Goal: Navigation & Orientation: Go to known website

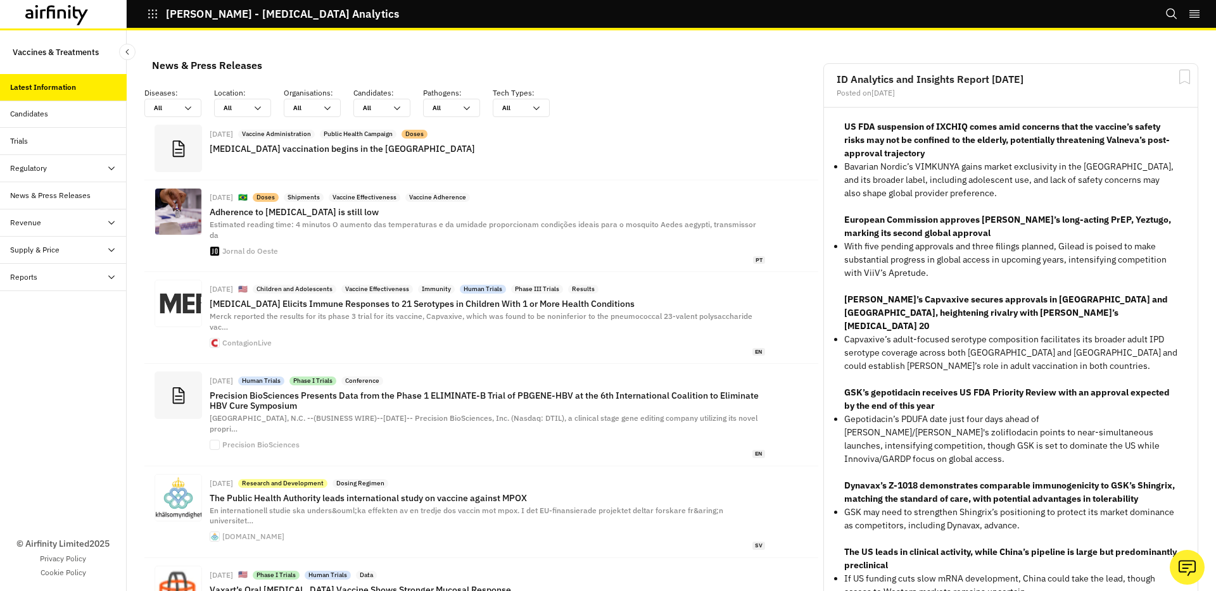
scroll to position [936, 380]
click at [148, 13] on icon "button" at bounding box center [152, 13] width 11 height 11
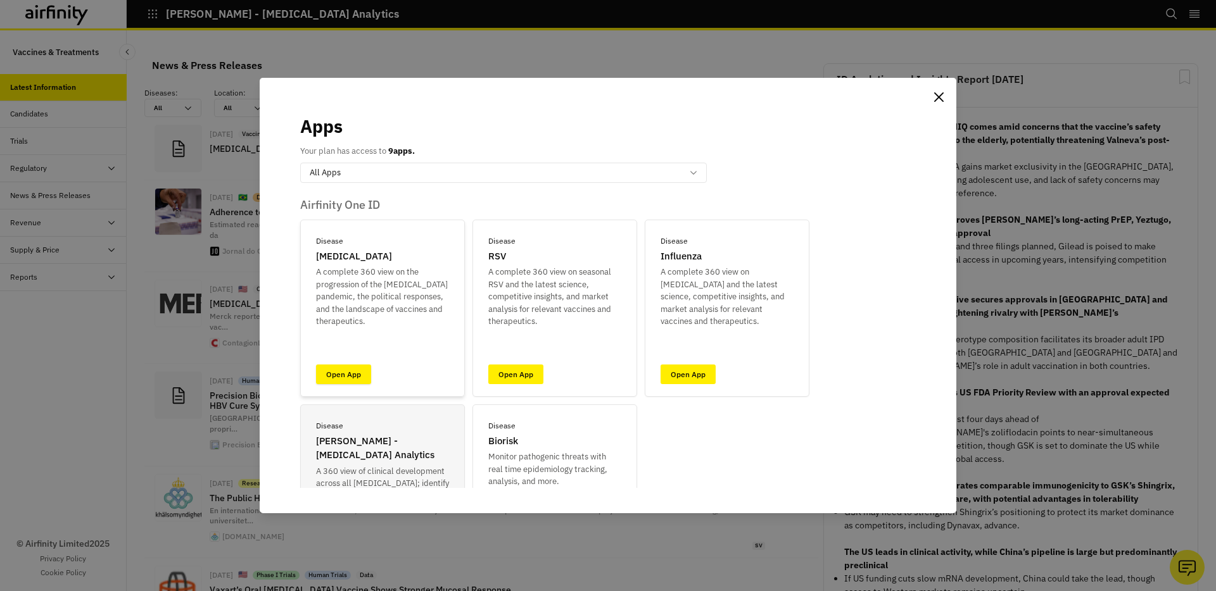
click at [338, 372] on link "Open App" at bounding box center [343, 375] width 55 height 20
